Goal: Task Accomplishment & Management: Use online tool/utility

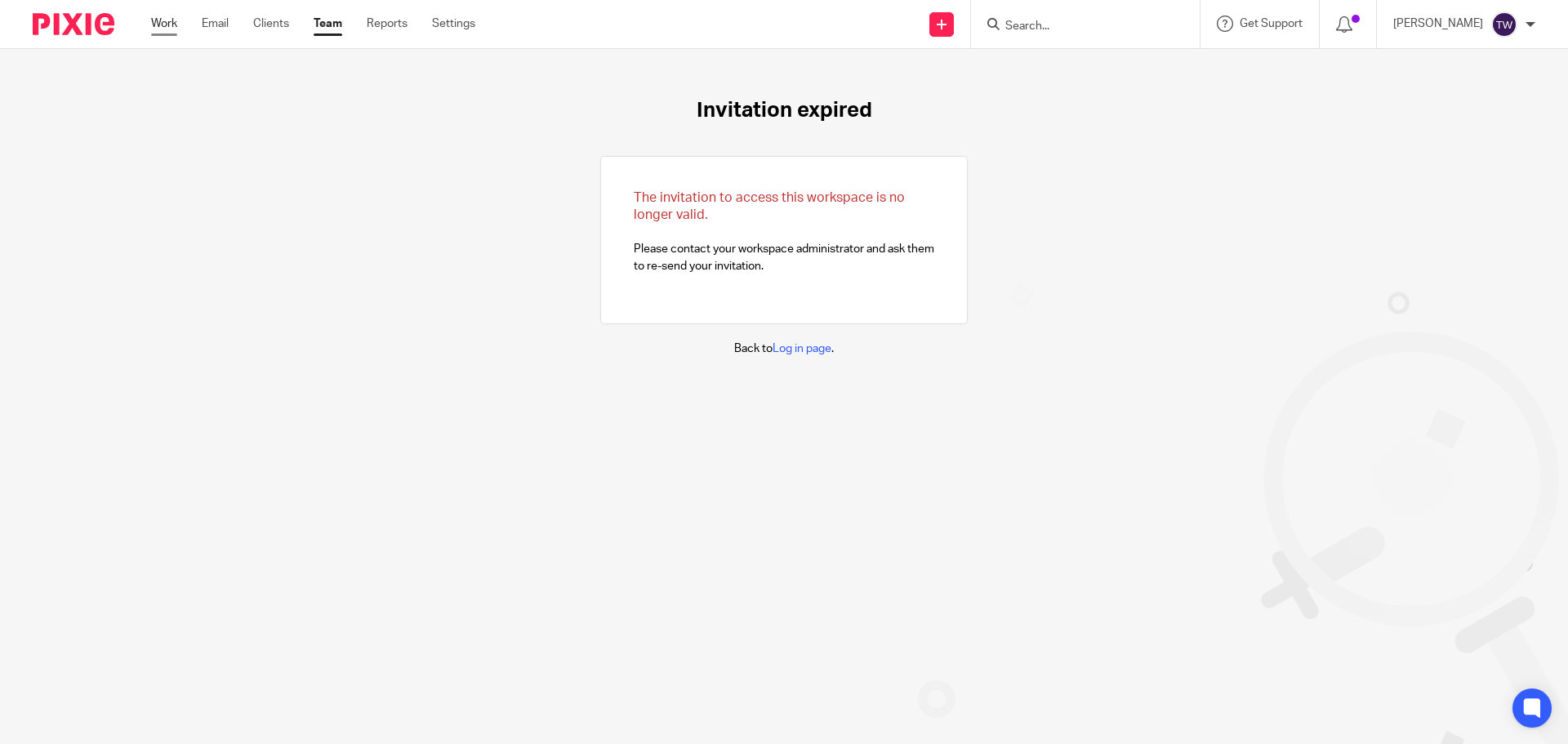
click at [167, 23] on link "Work" at bounding box center [164, 24] width 26 height 17
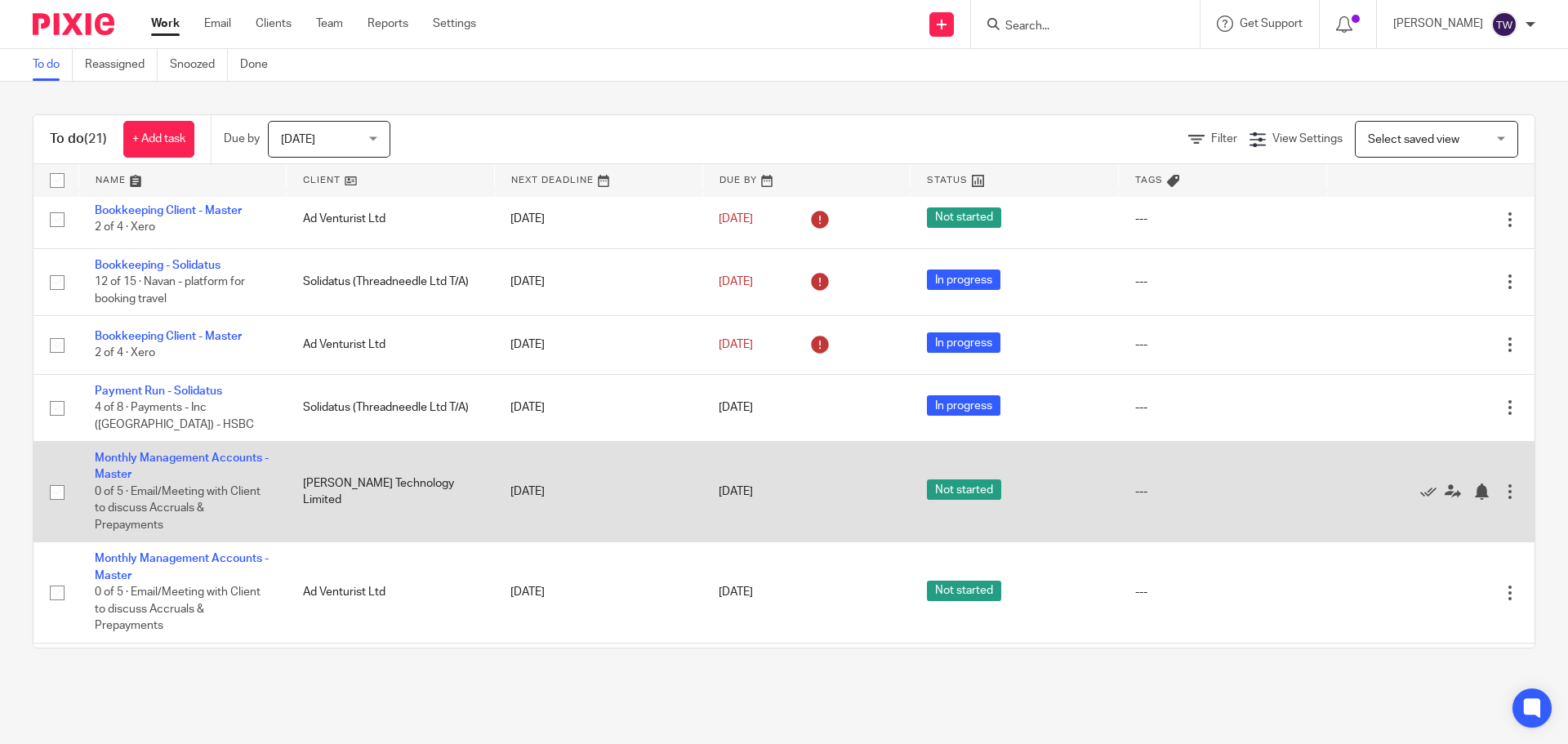
scroll to position [1119, 0]
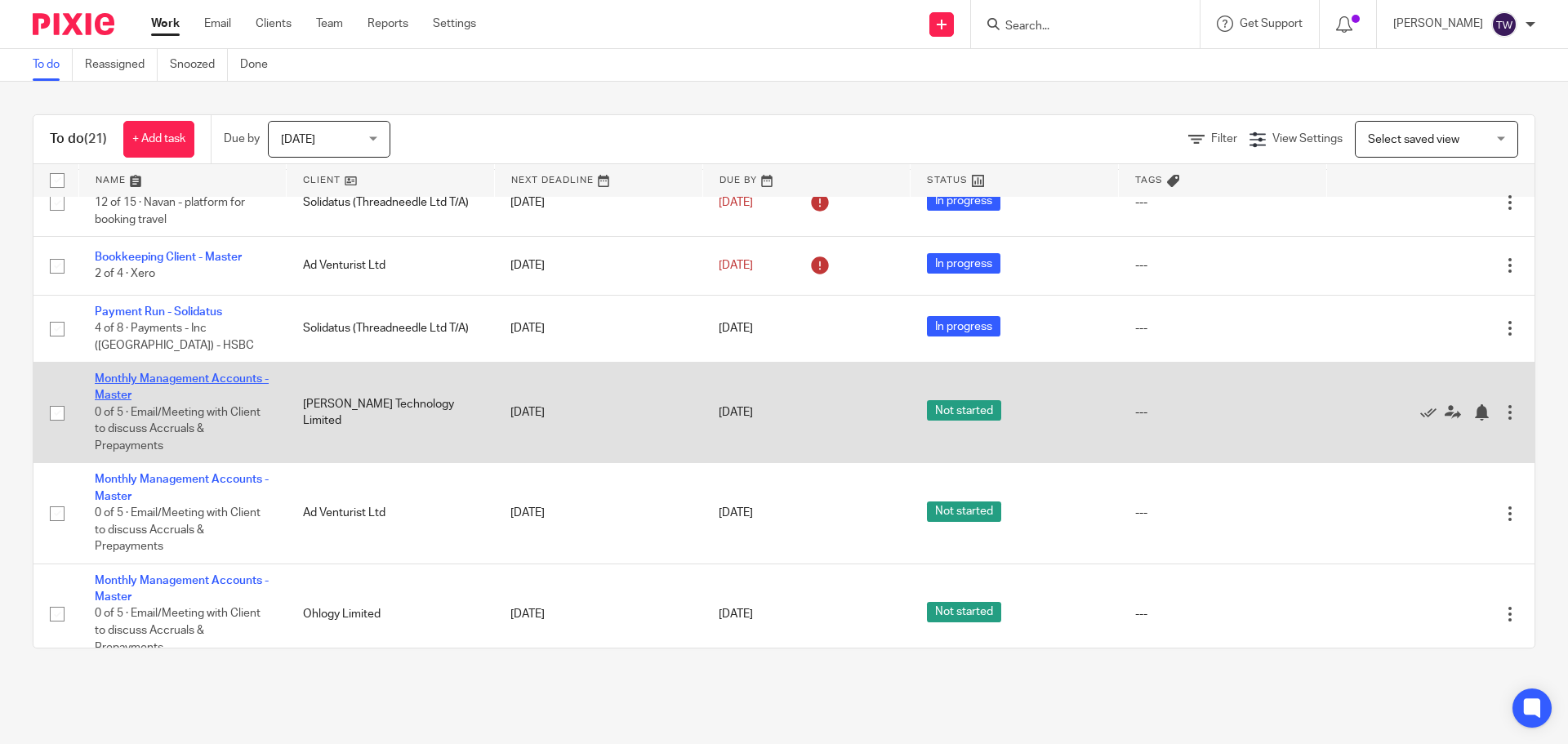
click at [195, 374] on link "Monthly Management Accounts - Master" at bounding box center [182, 388] width 174 height 28
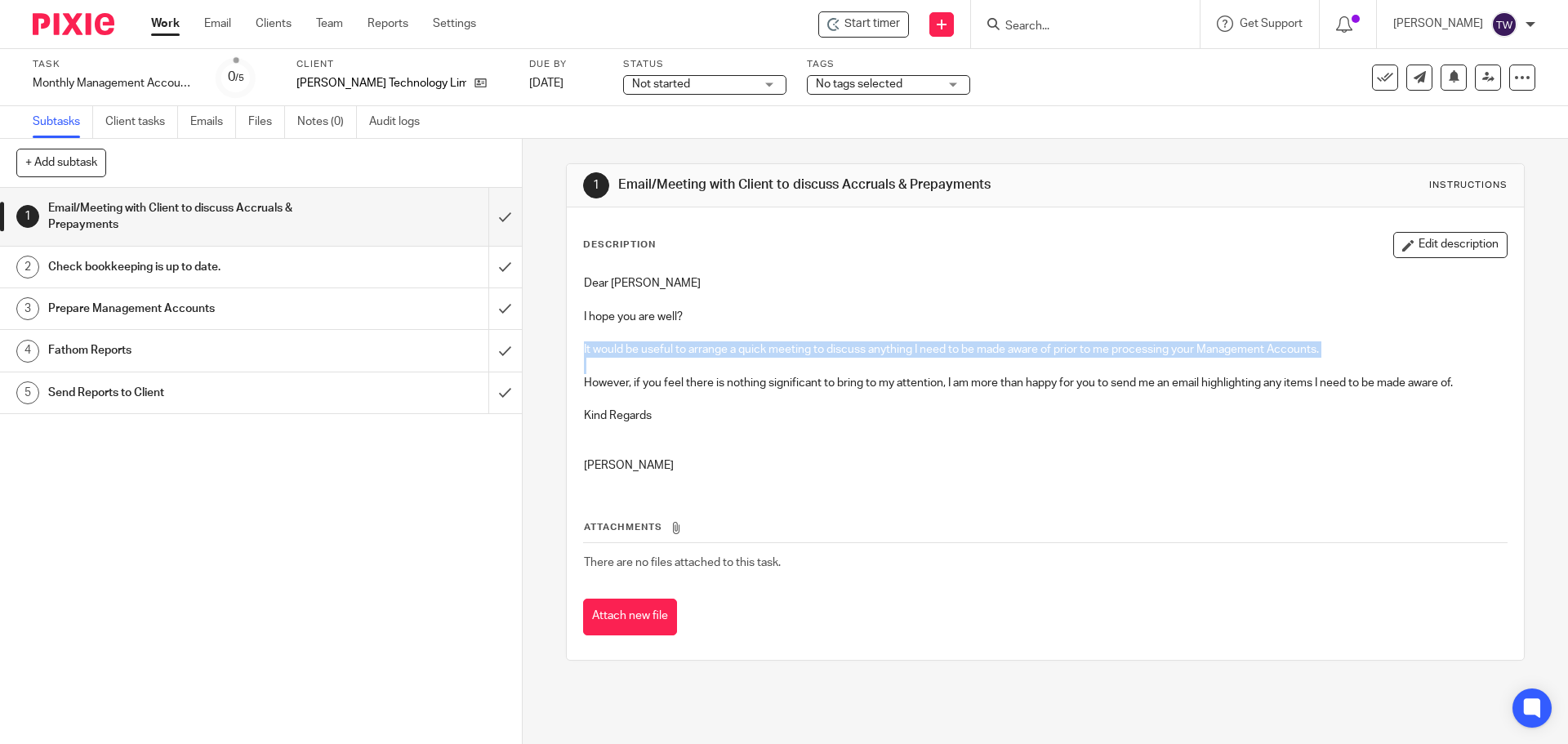
drag, startPoint x: 579, startPoint y: 351, endPoint x: 670, endPoint y: 361, distance: 91.5
click at [670, 361] on div "Dear [PERSON_NAME] I hope you are well? It would be useful to arrange a quick m…" at bounding box center [1045, 376] width 939 height 219
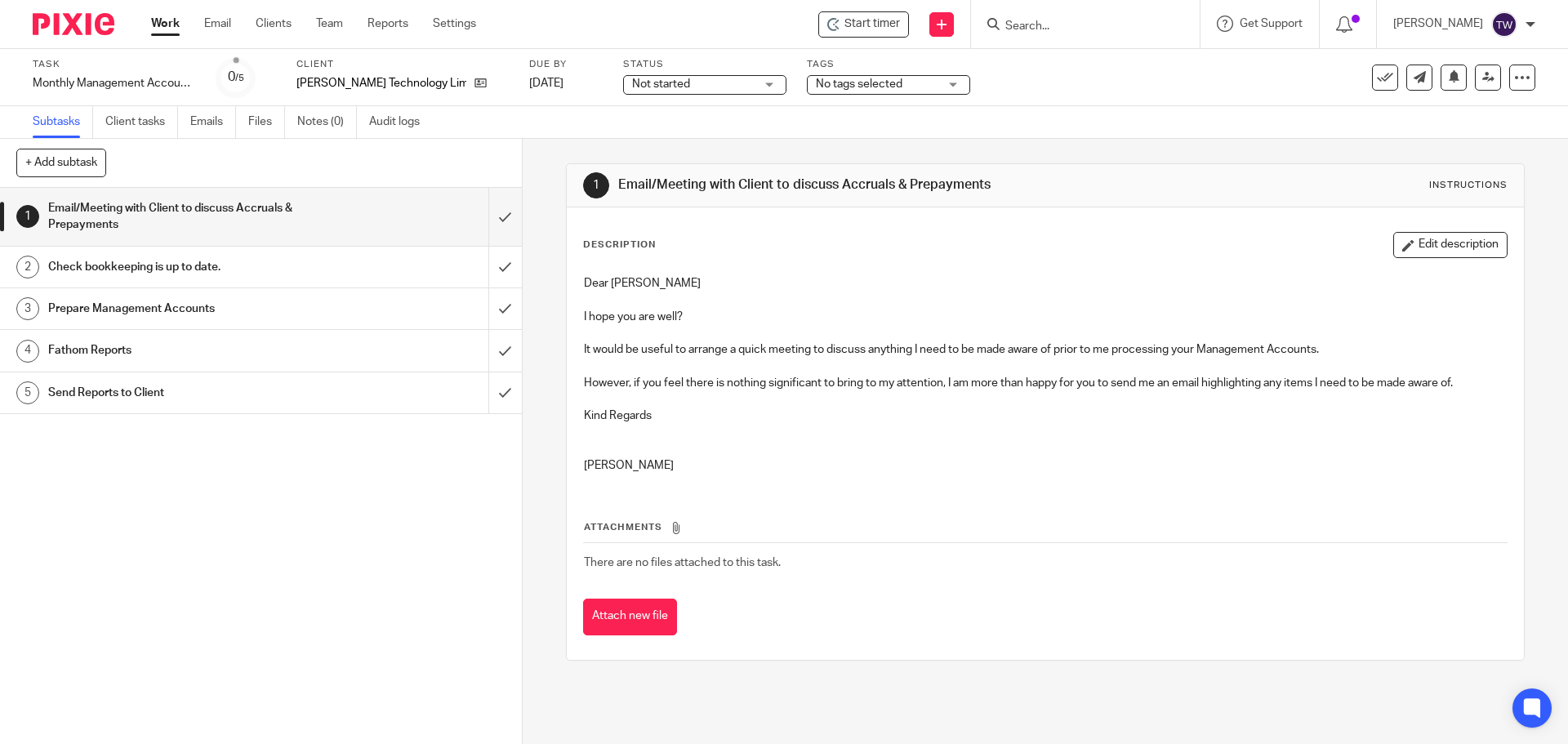
click at [734, 330] on p at bounding box center [1044, 333] width 922 height 17
click at [892, 25] on span "Start timer" at bounding box center [872, 25] width 55 height 18
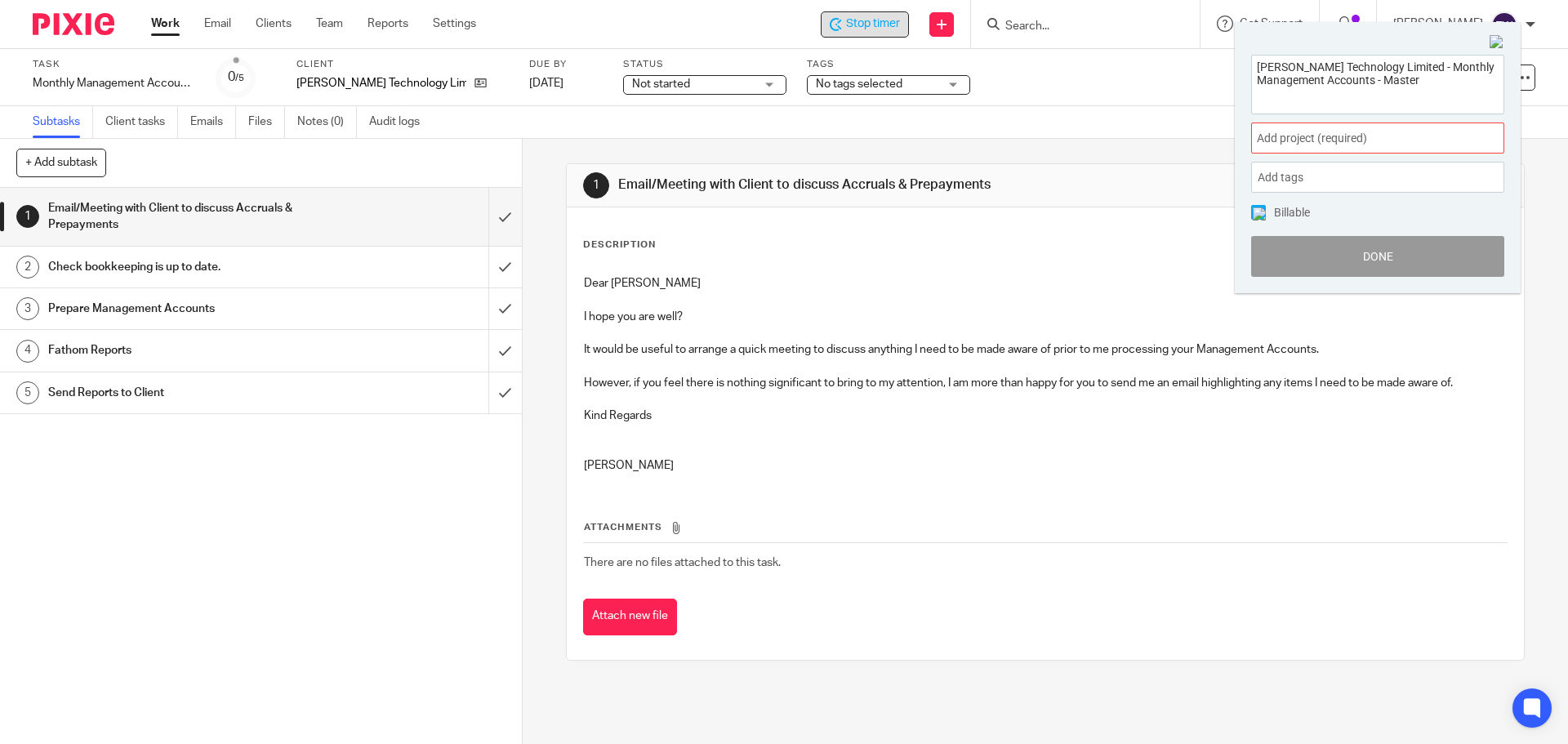
click at [1296, 134] on span "Add project (required) :" at bounding box center [1360, 139] width 206 height 18
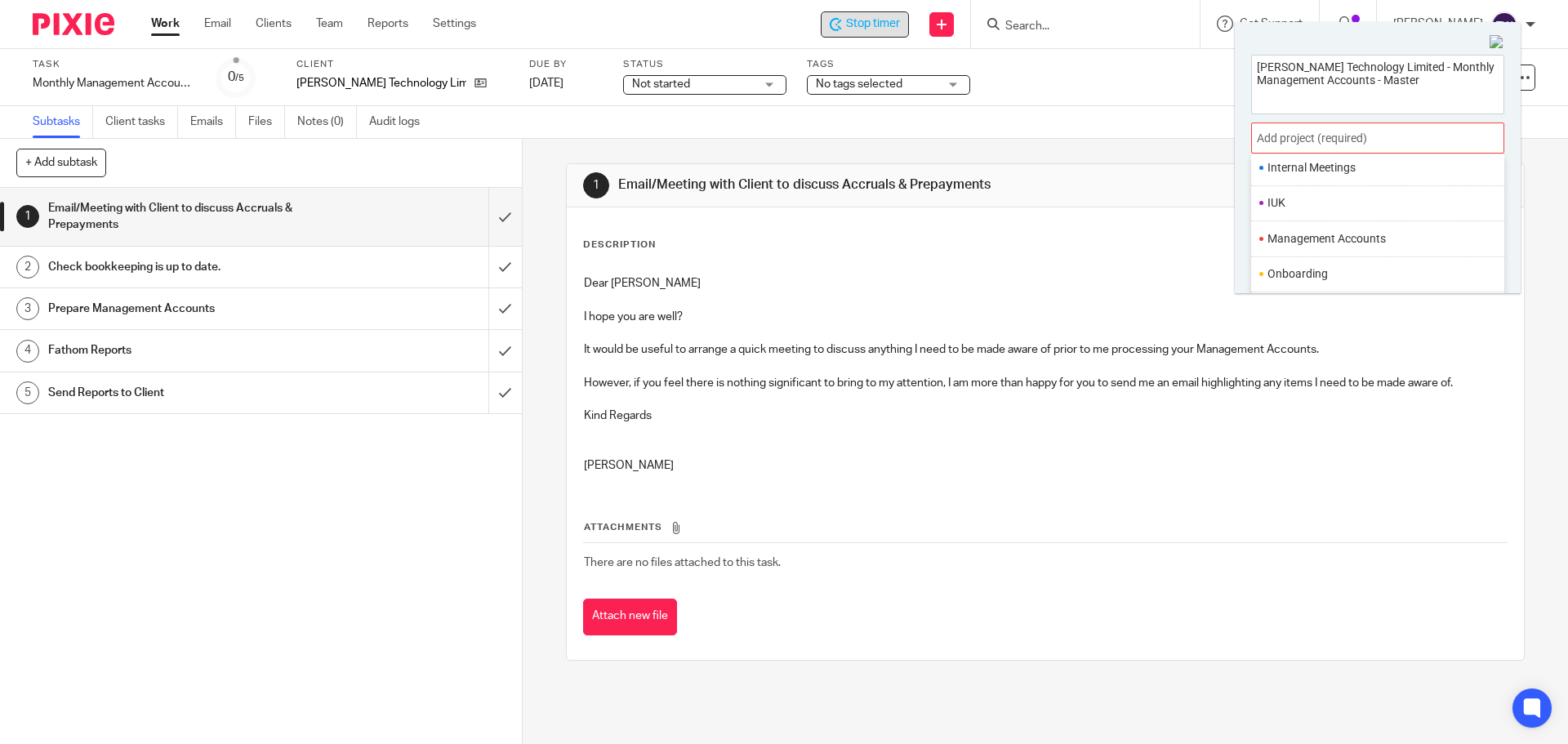
scroll to position [490, 0]
click at [1368, 236] on li "Management Accounts" at bounding box center [1374, 232] width 213 height 18
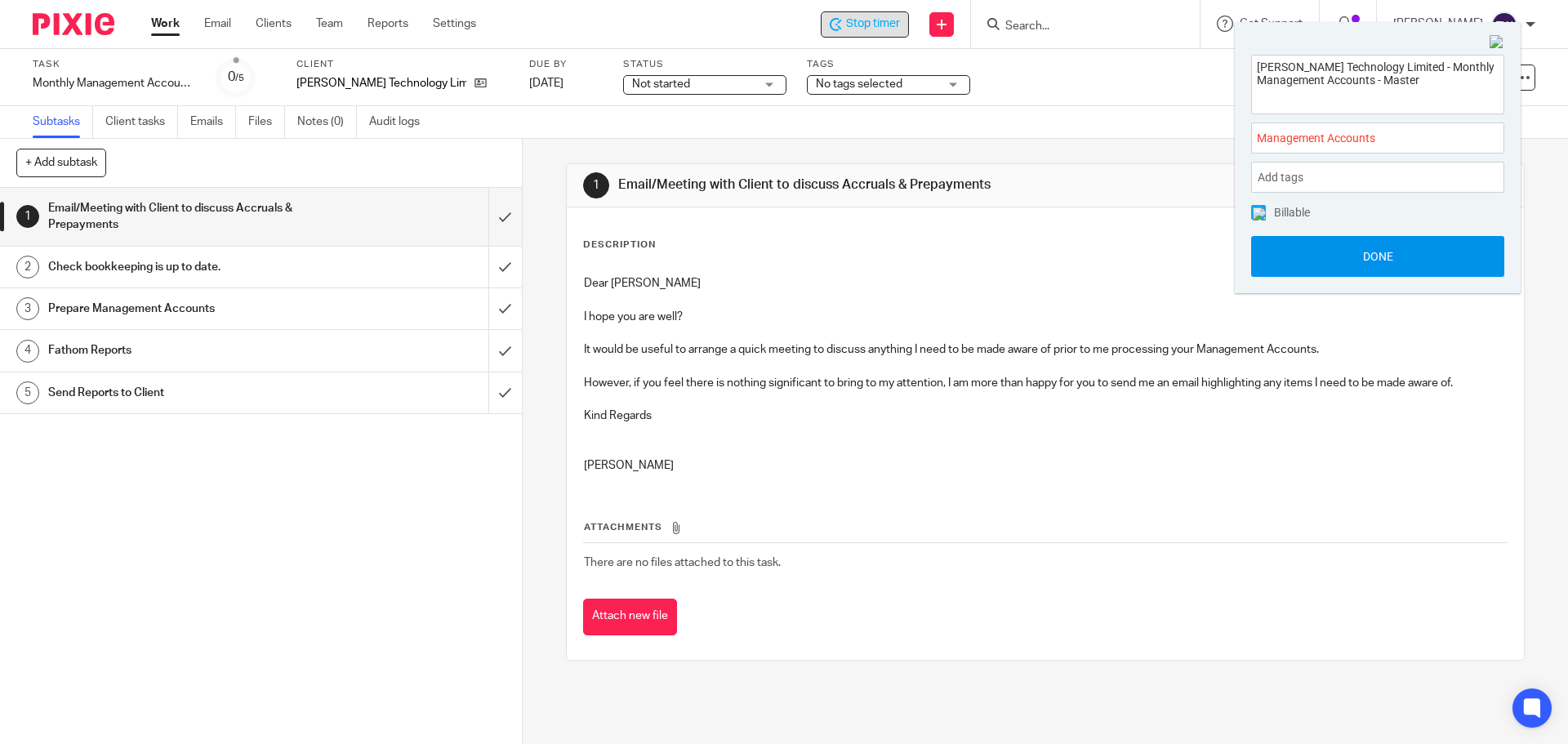
click at [1354, 252] on button "Done" at bounding box center [1377, 257] width 253 height 40
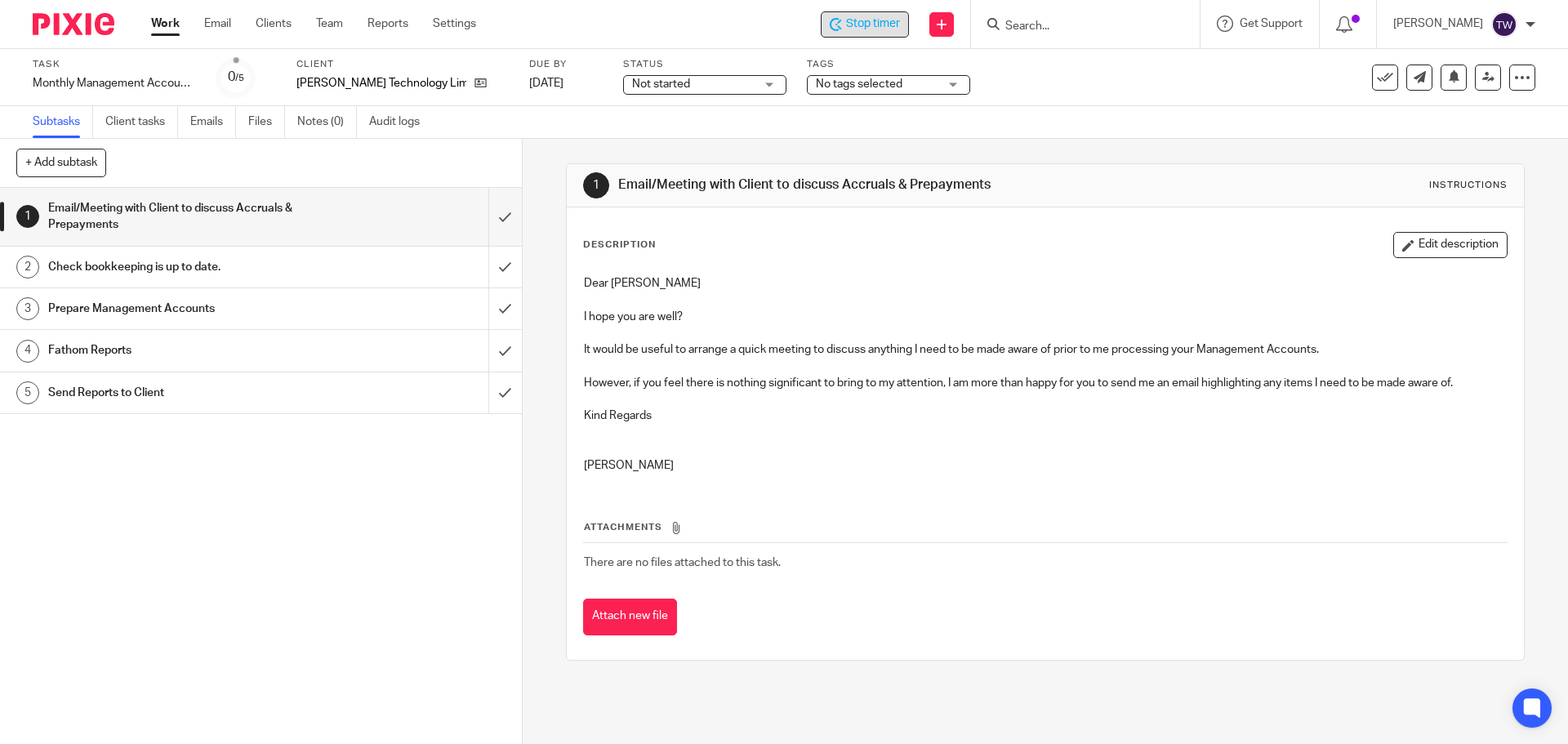
click at [602, 225] on div "Description Edit description Dear [PERSON_NAME] I hope you are well? It would b…" at bounding box center [1045, 434] width 956 height 453
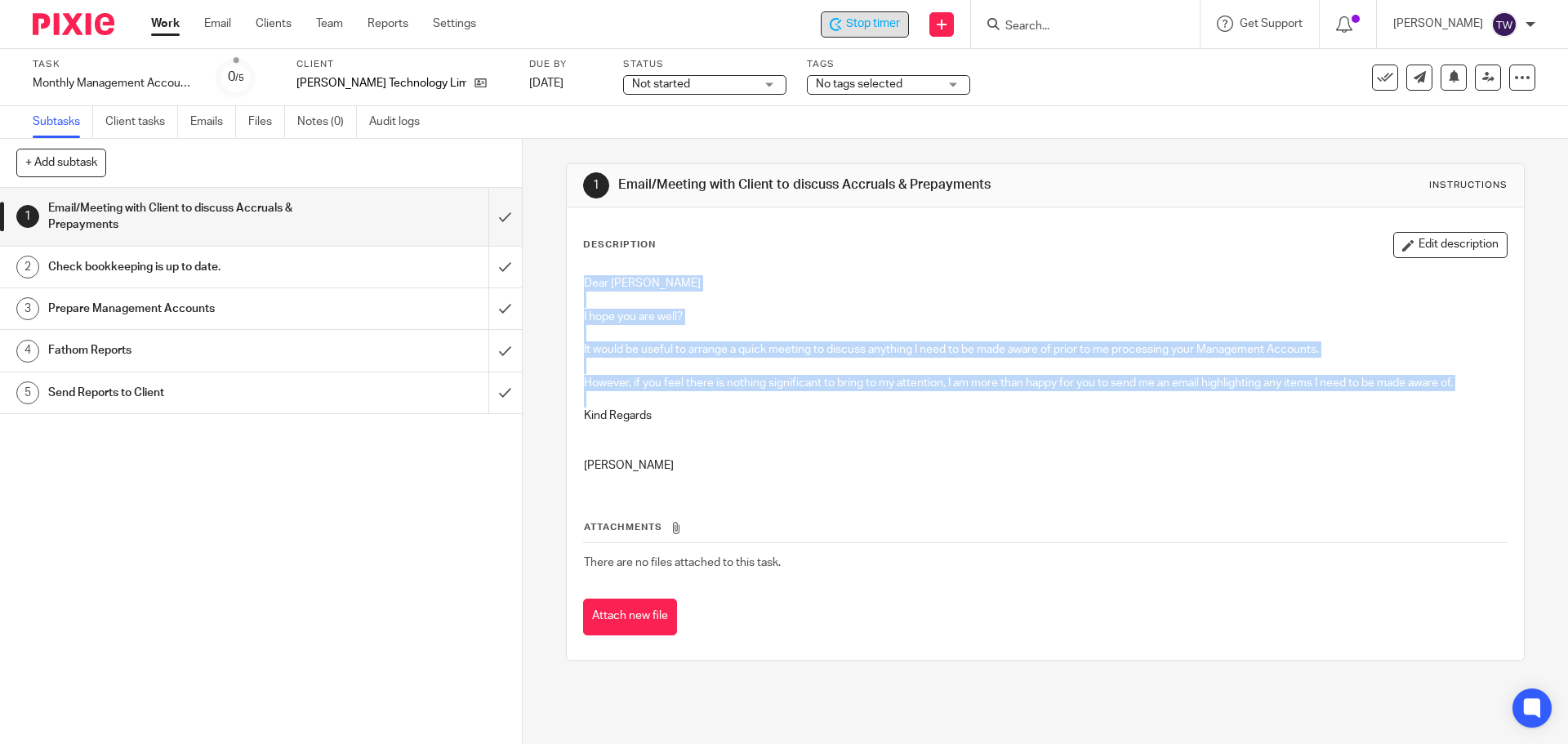
drag, startPoint x: 581, startPoint y: 288, endPoint x: 723, endPoint y: 392, distance: 176.0
click at [723, 392] on div "Dear [PERSON_NAME] I hope you are well? It would be useful to arrange a quick m…" at bounding box center [1045, 376] width 939 height 219
copy div "Dear [PERSON_NAME] I hope you are well? It would be useful to arrange a quick m…"
click at [484, 214] on input "submit" at bounding box center [261, 217] width 522 height 58
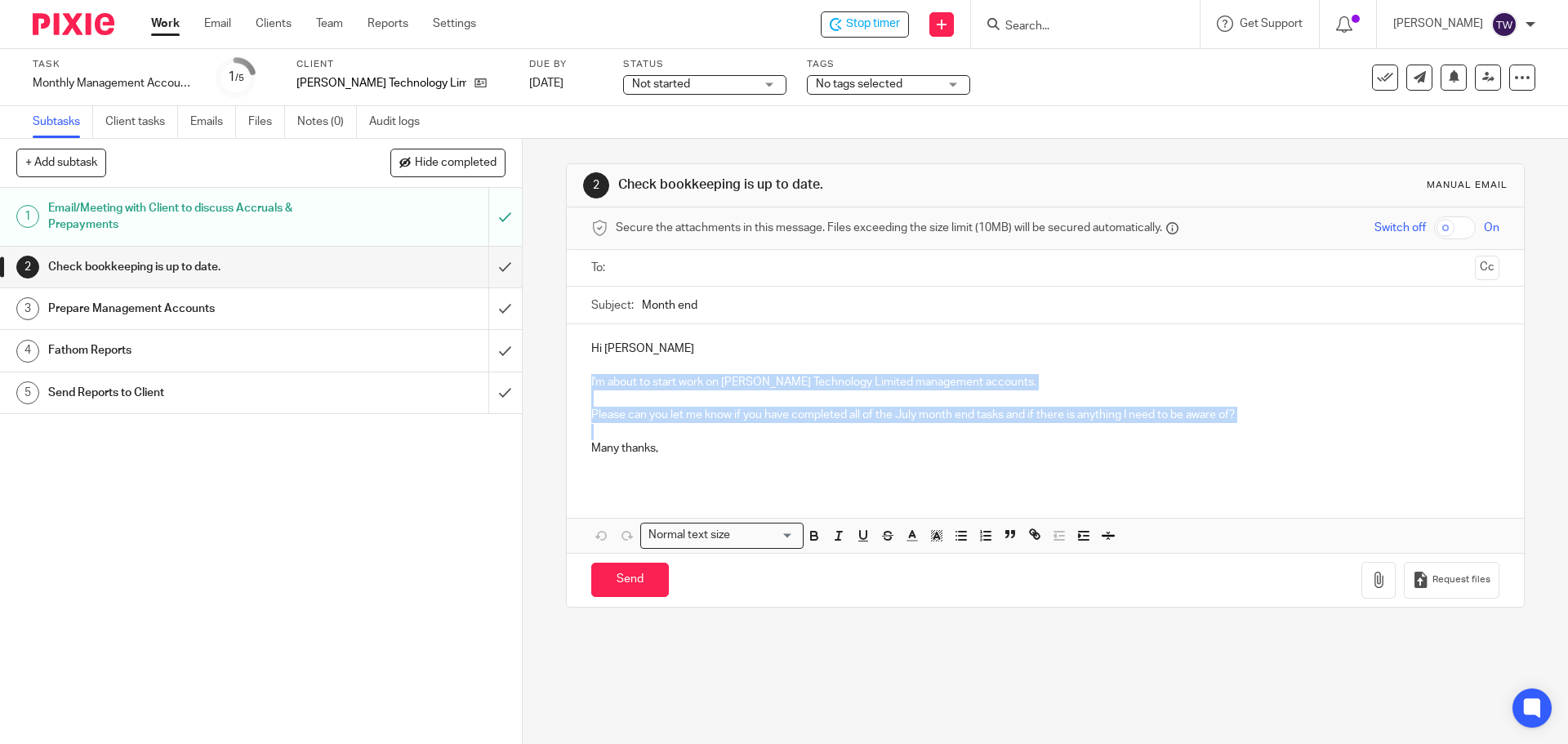
drag, startPoint x: 585, startPoint y: 379, endPoint x: 1034, endPoint y: 431, distance: 452.0
click at [1034, 431] on div "Hi Lewis Darlington I'm about to start work on Foster Technology Limited manage…" at bounding box center [1045, 405] width 956 height 161
copy div "I'm about to start work on Foster Technology Limited management accounts. Pleas…"
click at [485, 265] on input "submit" at bounding box center [261, 267] width 522 height 40
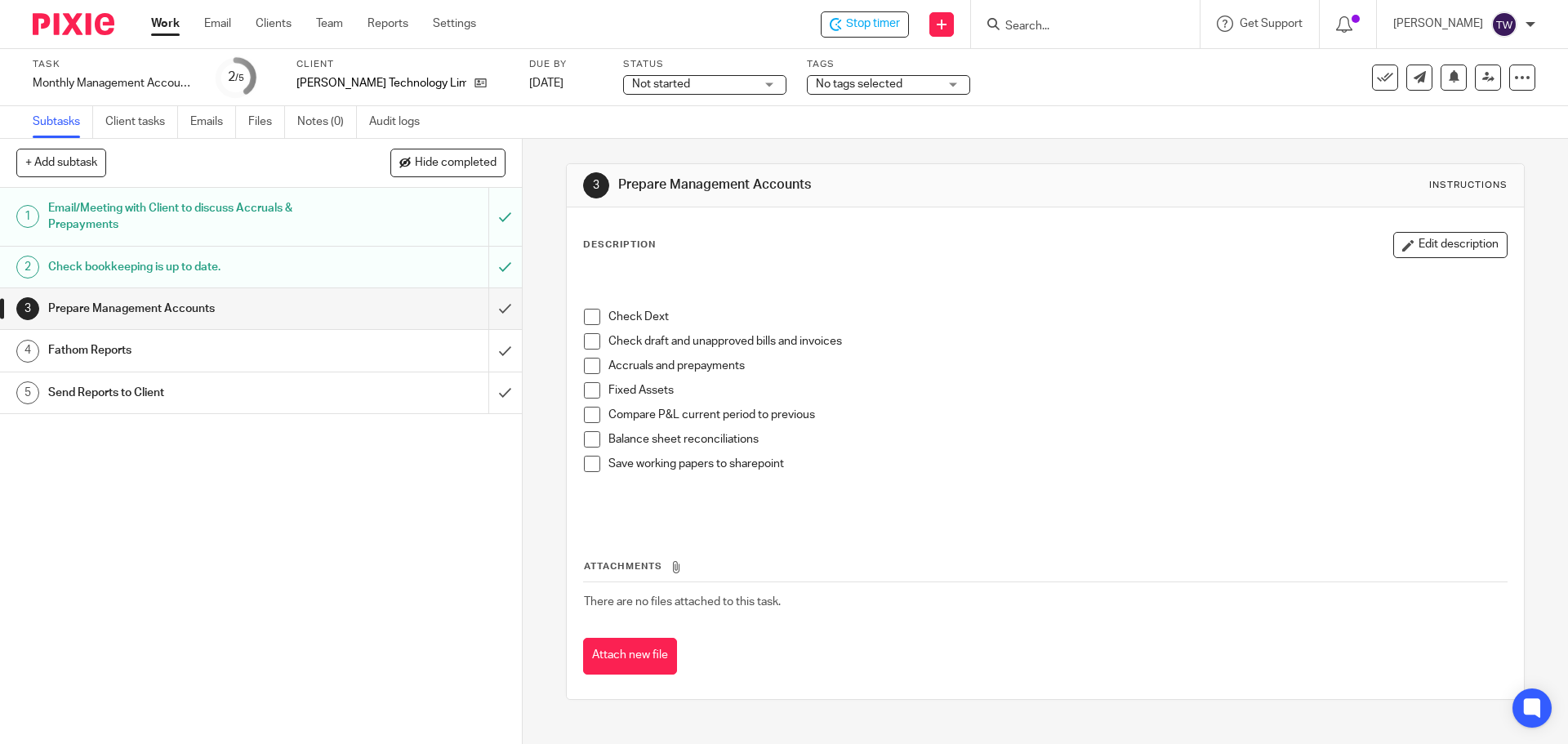
click at [593, 318] on span at bounding box center [592, 317] width 17 height 17
click at [588, 337] on span at bounding box center [592, 341] width 17 height 17
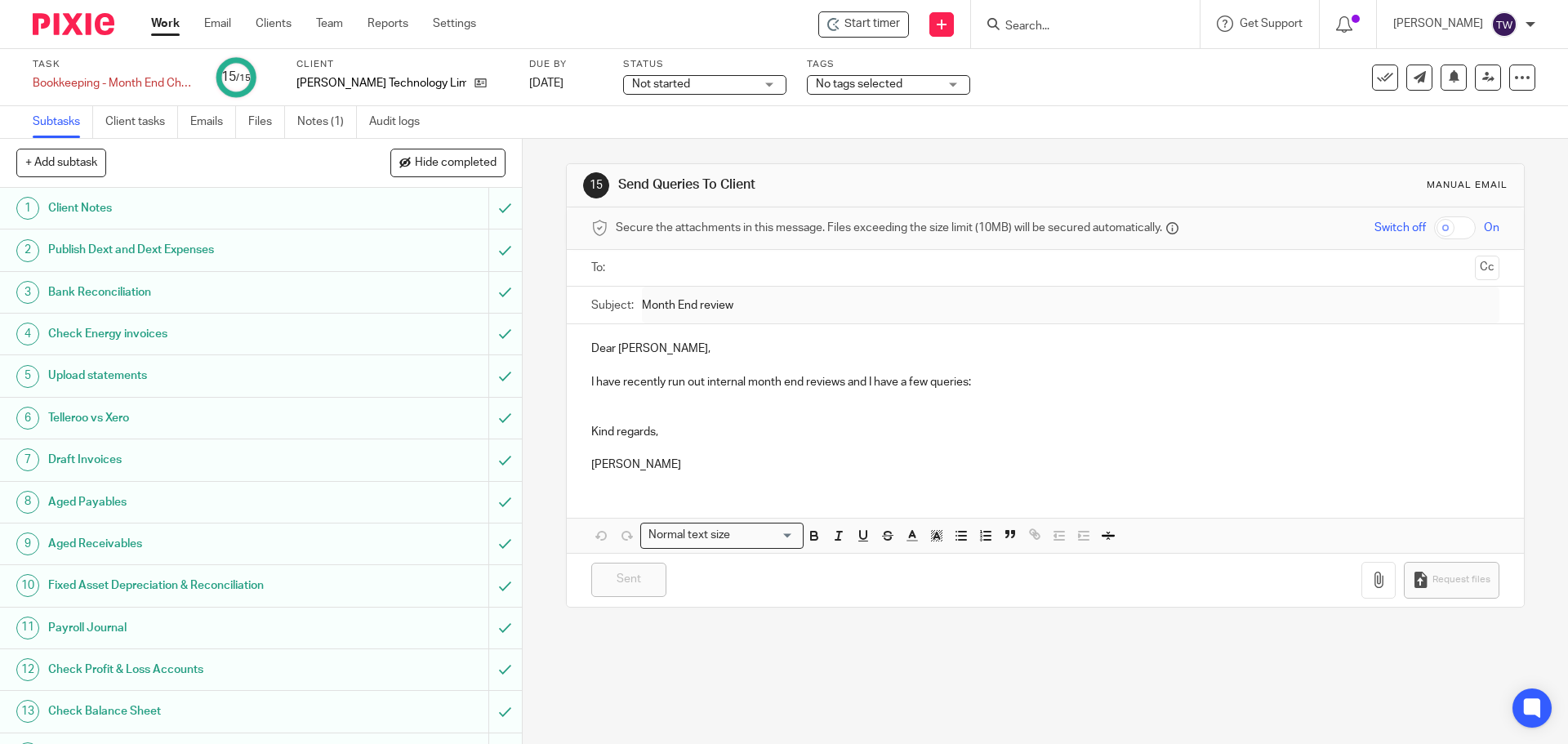
scroll to position [73, 0]
